Goal: Task Accomplishment & Management: Complete application form

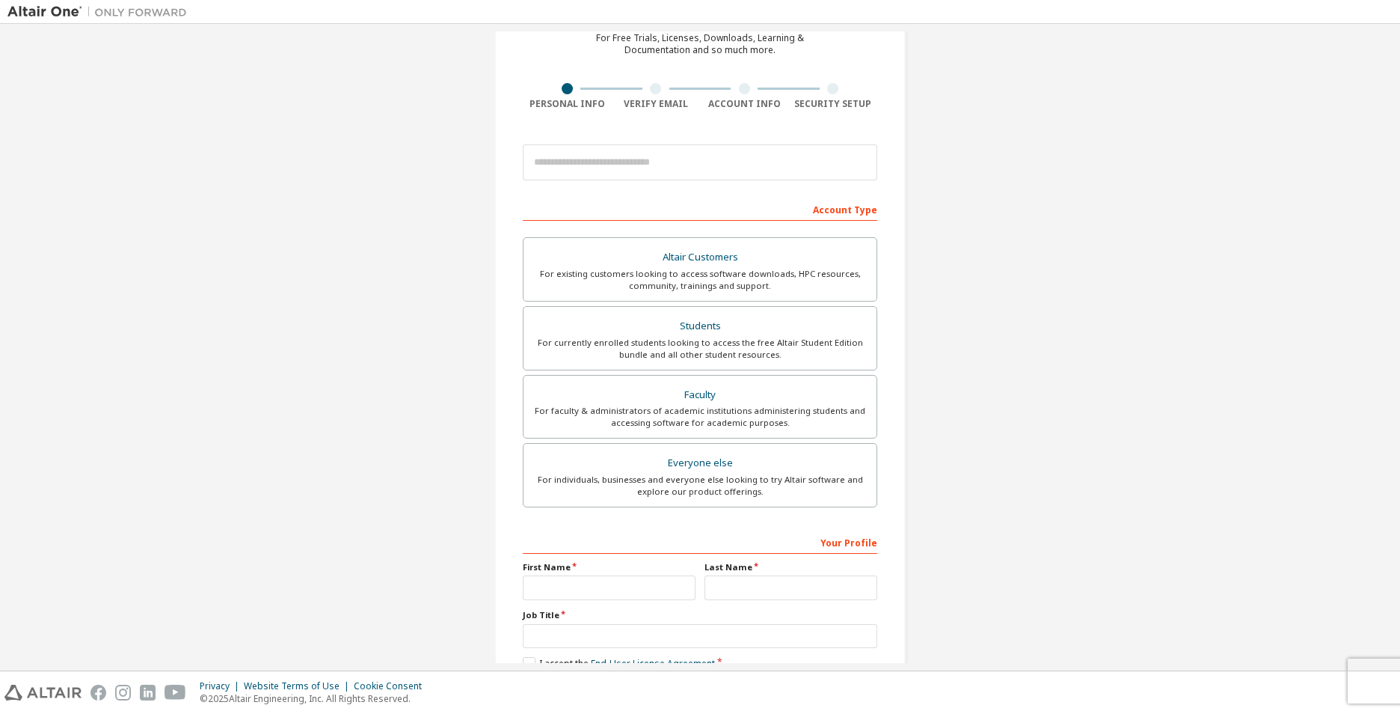
scroll to position [161, 0]
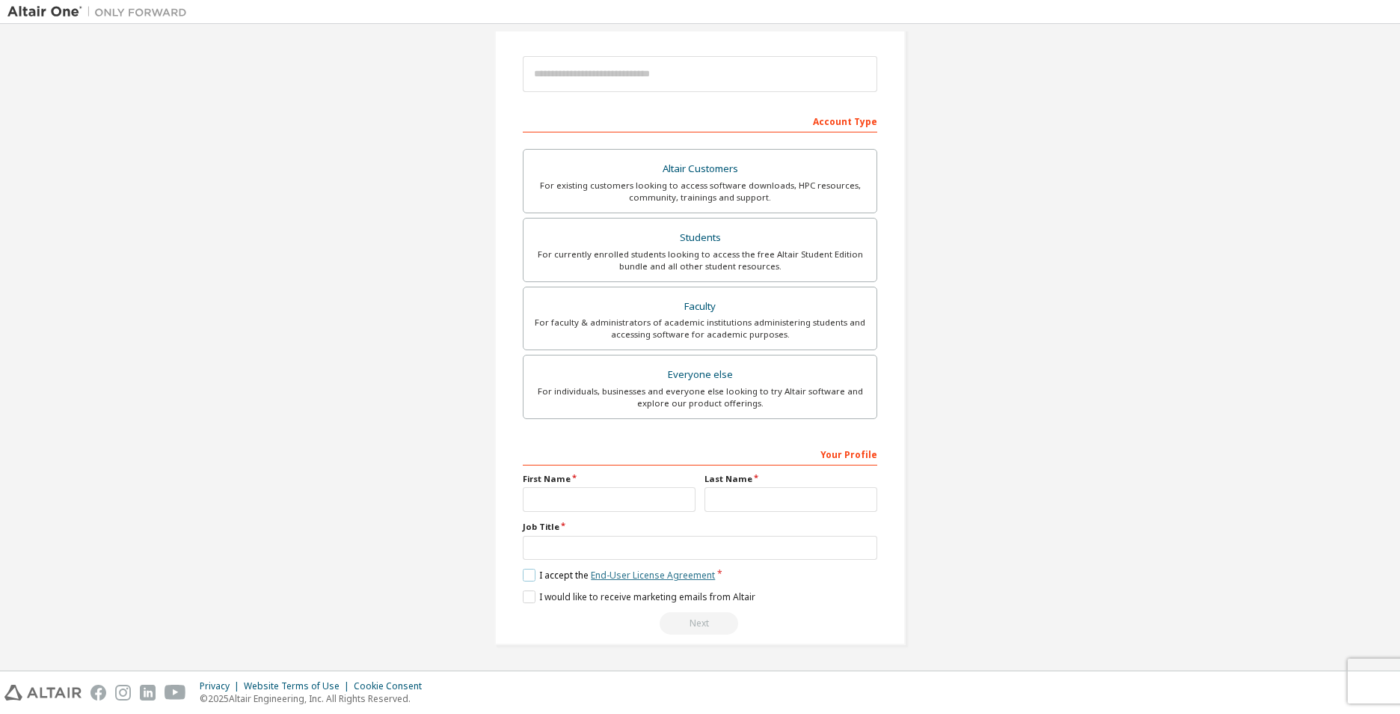
click at [665, 575] on link "End-User License Agreement" at bounding box center [653, 575] width 124 height 13
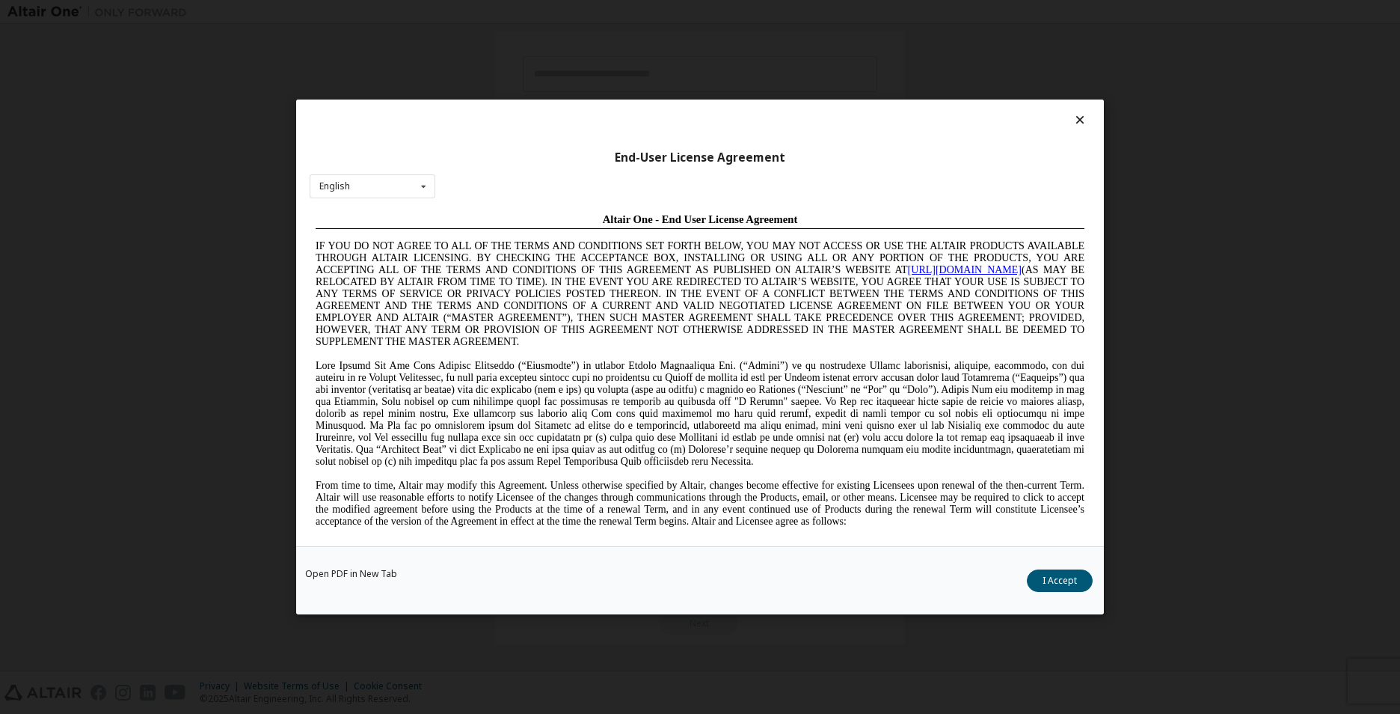
scroll to position [0, 0]
click at [416, 189] on icon at bounding box center [423, 186] width 19 height 23
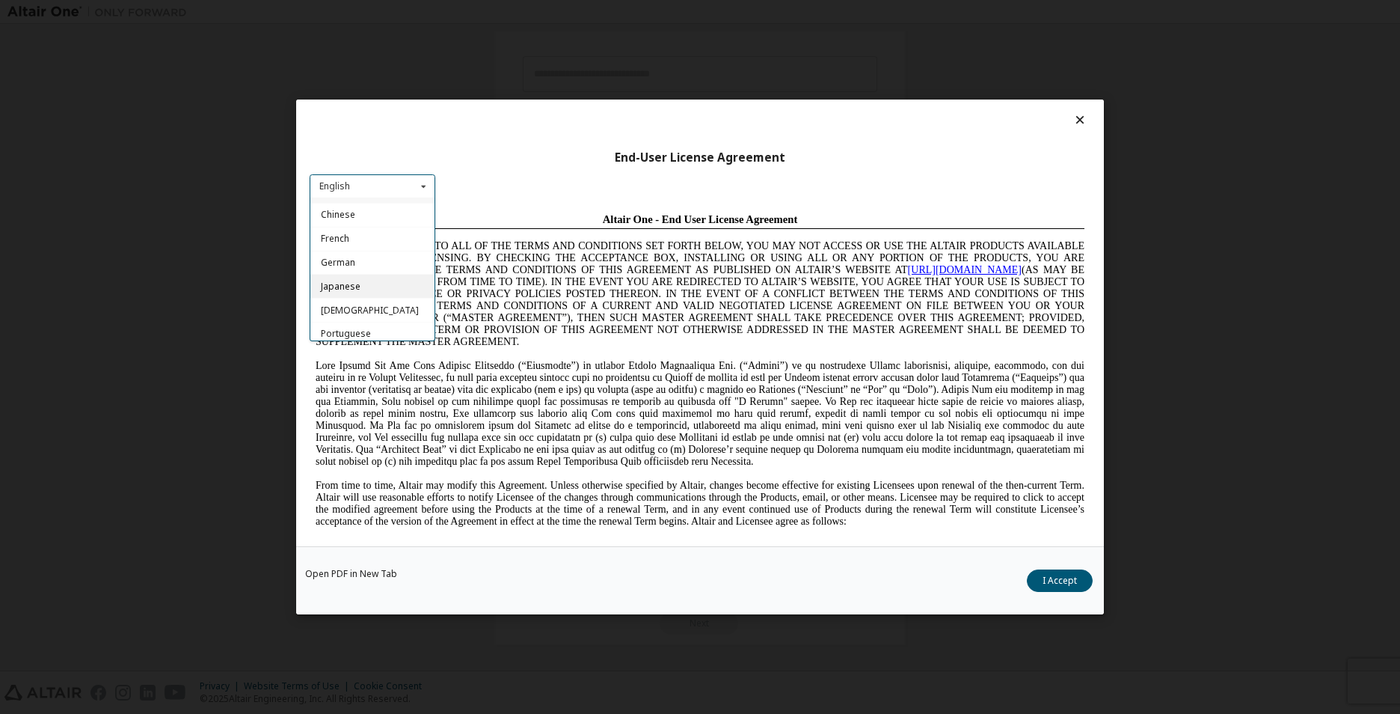
scroll to position [24, 0]
click at [356, 321] on div "Portuguese" at bounding box center [372, 329] width 124 height 24
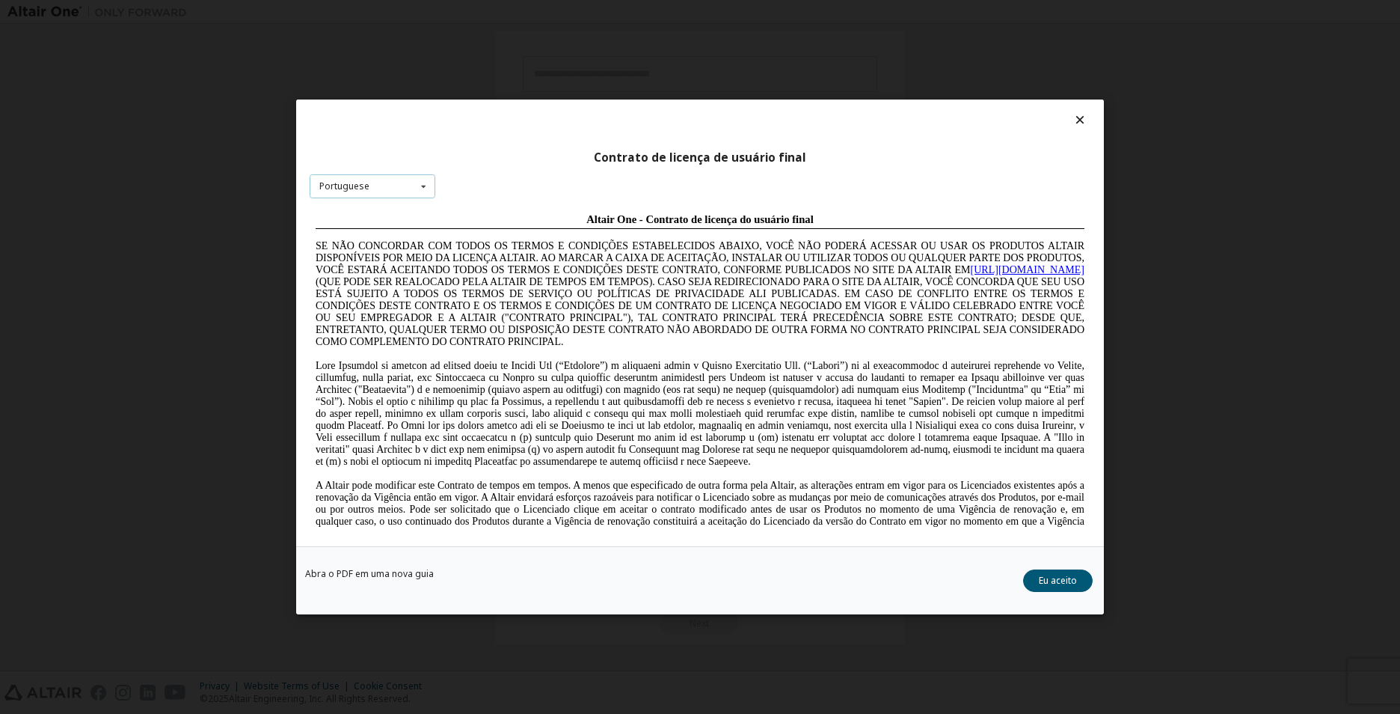
scroll to position [0, 0]
click at [373, 572] on link "Abra o PDF em uma nova guia" at bounding box center [369, 573] width 129 height 9
click at [1075, 120] on icon at bounding box center [1081, 119] width 16 height 13
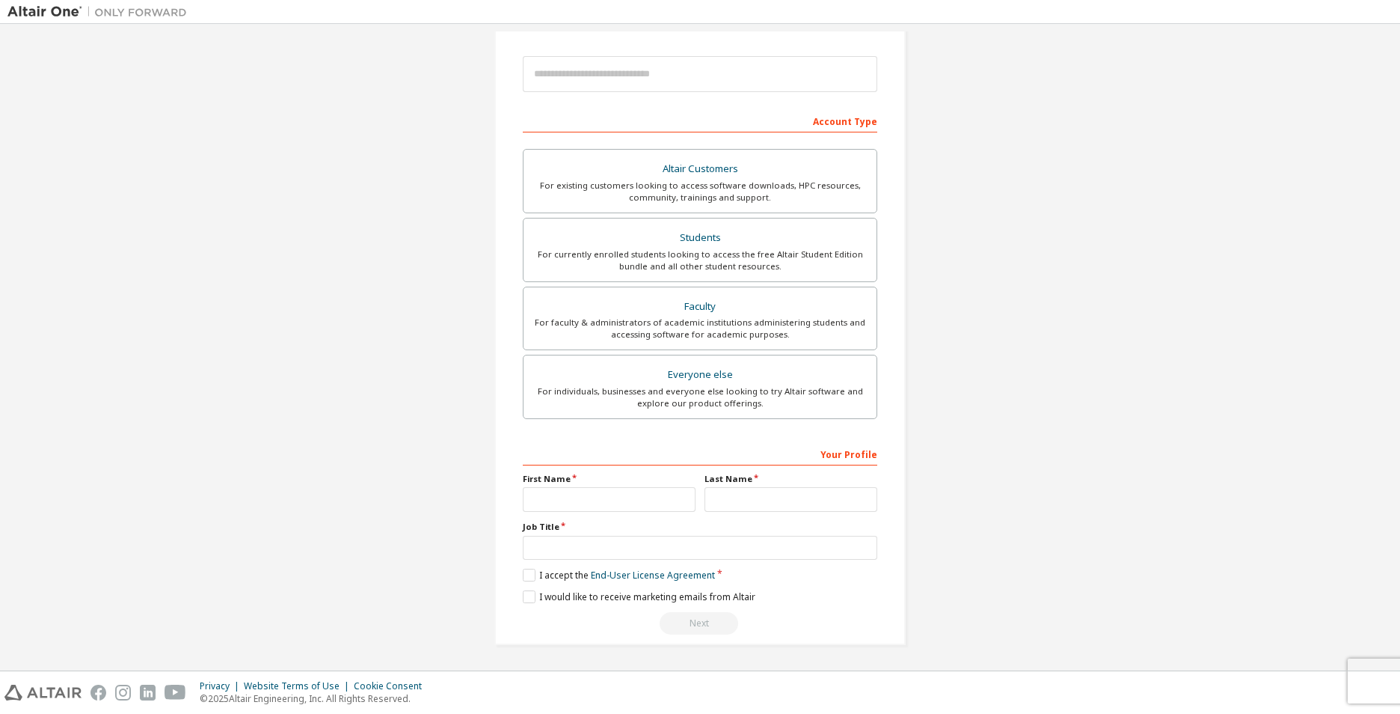
drag, startPoint x: 657, startPoint y: 578, endPoint x: 1246, endPoint y: 433, distance: 606.4
click at [1271, 433] on div "Create an Altair One Account For Free Trials, Licenses, Downloads, Learning & D…" at bounding box center [699, 267] width 1385 height 792
drag, startPoint x: 669, startPoint y: 575, endPoint x: 1032, endPoint y: 574, distance: 363.6
click at [1032, 574] on div "Create an Altair One Account For Free Trials, Licenses, Downloads, Learning & D…" at bounding box center [699, 267] width 1385 height 792
drag, startPoint x: 725, startPoint y: 578, endPoint x: 509, endPoint y: 578, distance: 215.4
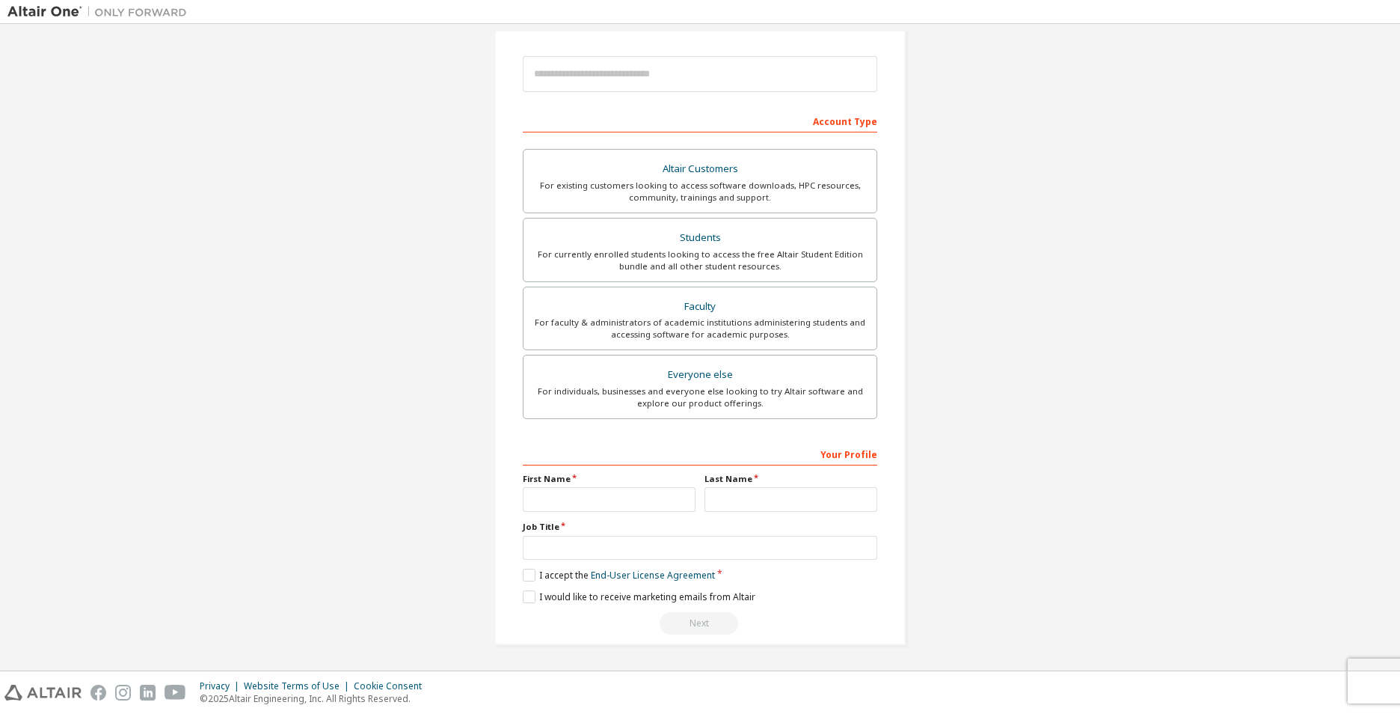
click at [509, 578] on div "Create an Altair One Account For Free Trials, Licenses, Downloads, Learning & D…" at bounding box center [699, 267] width 411 height 756
click at [1012, 575] on div "Create an Altair One Account For Free Trials, Licenses, Downloads, Learning & D…" at bounding box center [699, 267] width 1385 height 792
drag, startPoint x: 728, startPoint y: 576, endPoint x: 509, endPoint y: 575, distance: 218.4
click at [509, 575] on div "Create an Altair One Account For Free Trials, Licenses, Downloads, Learning & D…" at bounding box center [699, 267] width 411 height 756
drag, startPoint x: 509, startPoint y: 575, endPoint x: 763, endPoint y: 572, distance: 253.6
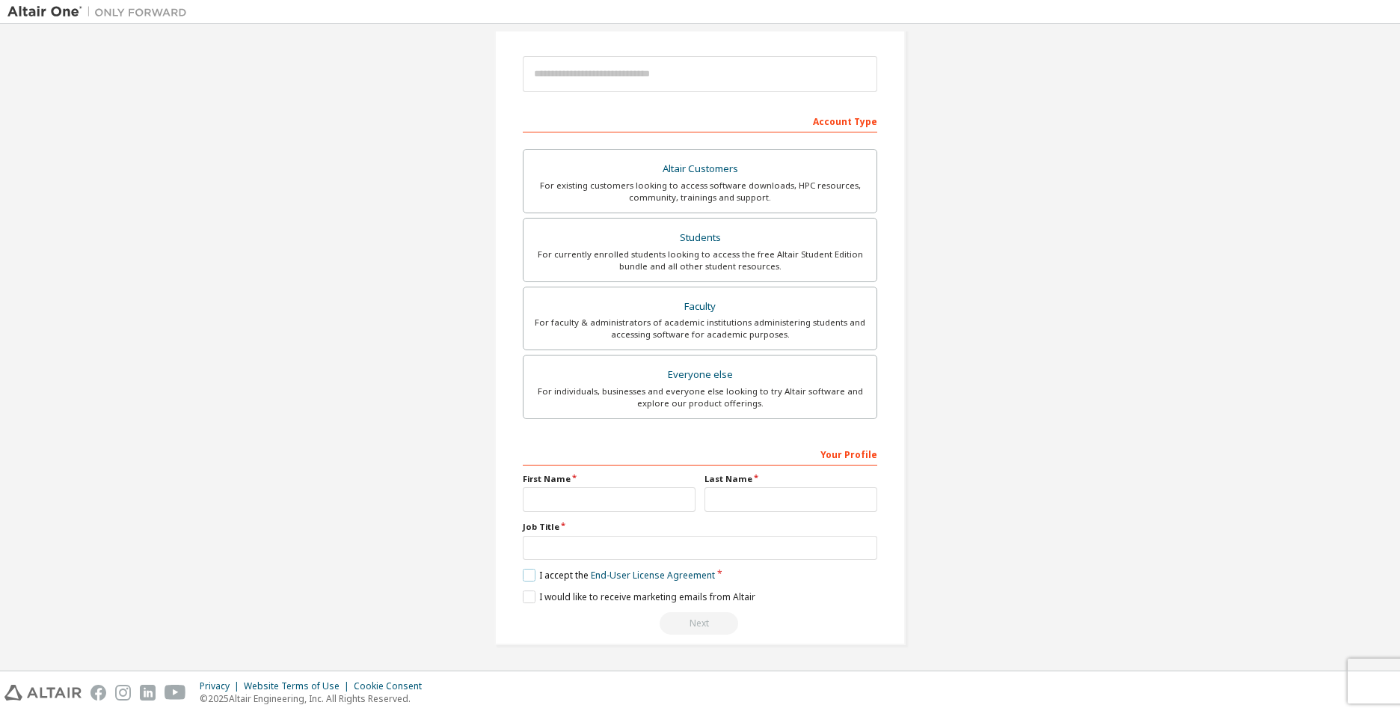
click at [763, 574] on div "I accept the End-User License Agreement" at bounding box center [700, 575] width 355 height 13
drag, startPoint x: 799, startPoint y: 575, endPoint x: 557, endPoint y: 579, distance: 241.7
click at [557, 579] on div "I accept the End-User License Agreement" at bounding box center [700, 575] width 355 height 13
drag, startPoint x: 557, startPoint y: 579, endPoint x: 681, endPoint y: 578, distance: 124.2
